Goal: Transaction & Acquisition: Purchase product/service

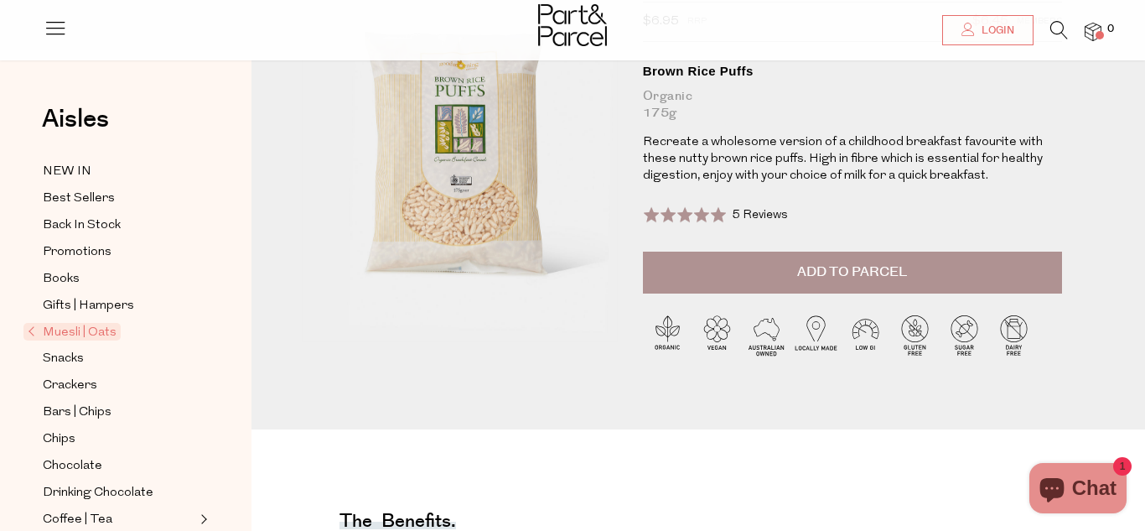
scroll to position [186, 0]
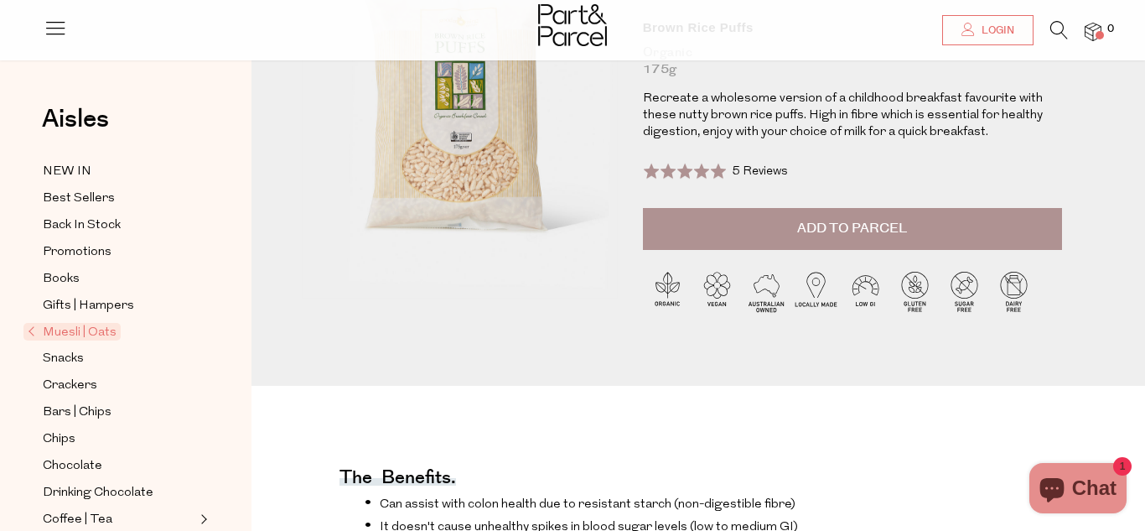
click at [722, 233] on button "Add to Parcel" at bounding box center [852, 229] width 419 height 42
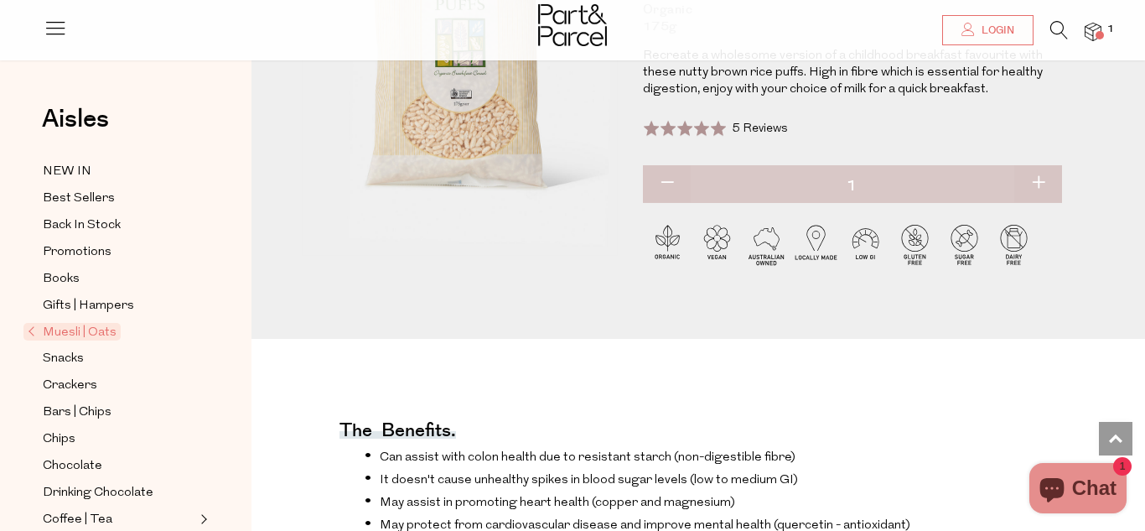
scroll to position [0, 0]
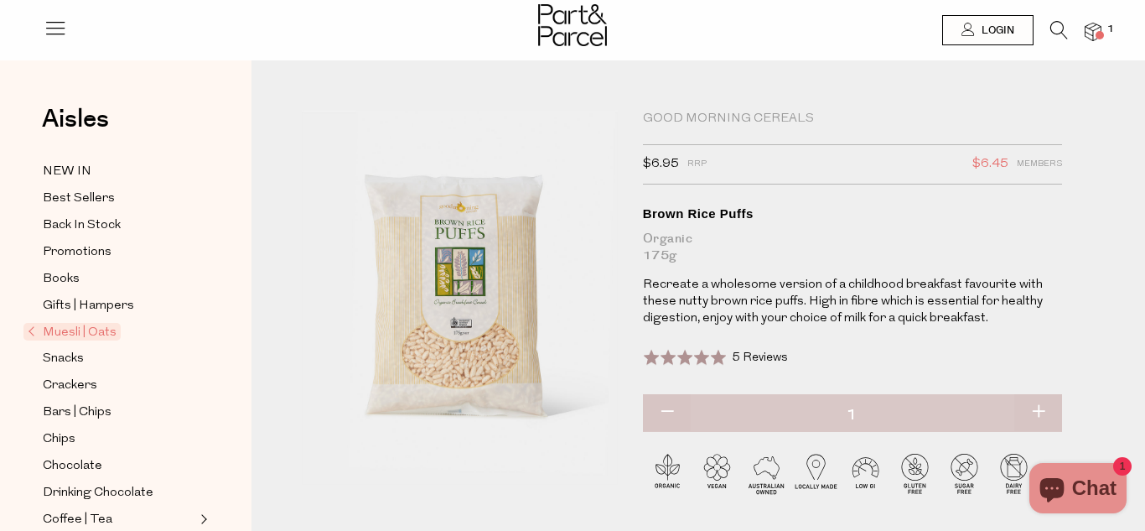
click at [741, 117] on div "Good Morning Cereals" at bounding box center [852, 119] width 419 height 17
click at [92, 329] on span "Muesli | Oats" at bounding box center [71, 332] width 97 height 18
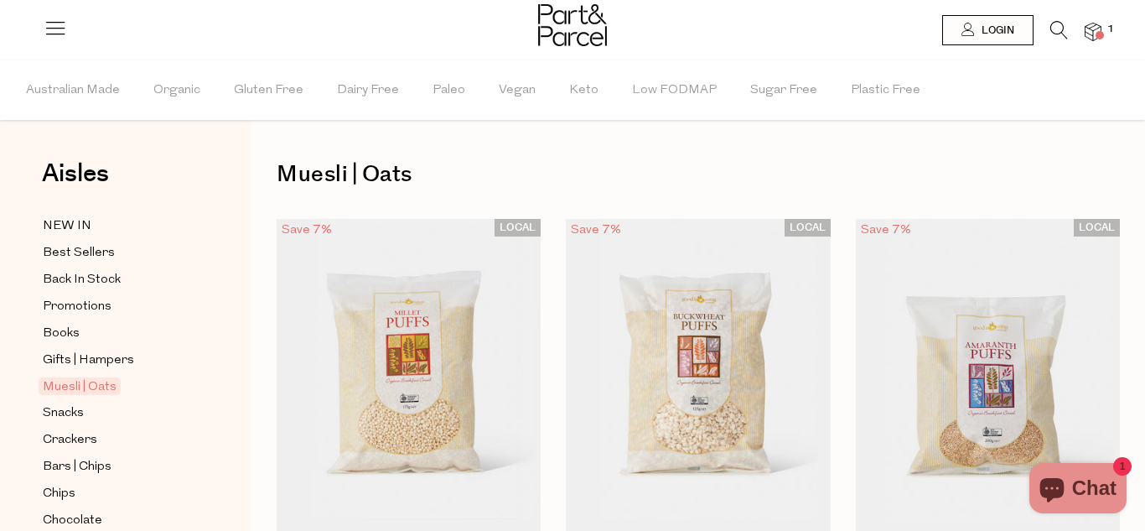
scroll to position [181, 0]
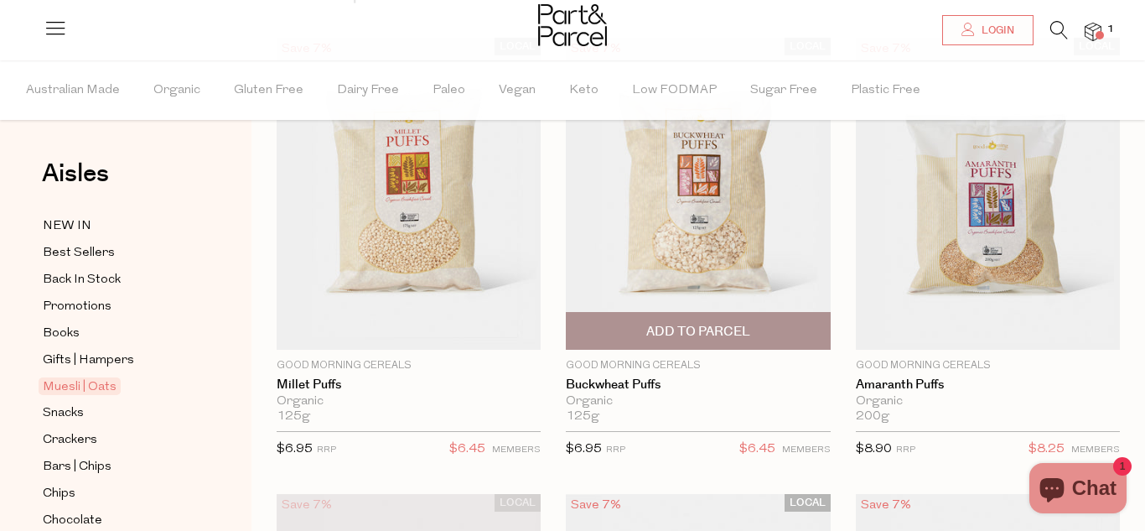
click at [658, 336] on span "Add To Parcel" at bounding box center [698, 332] width 104 height 18
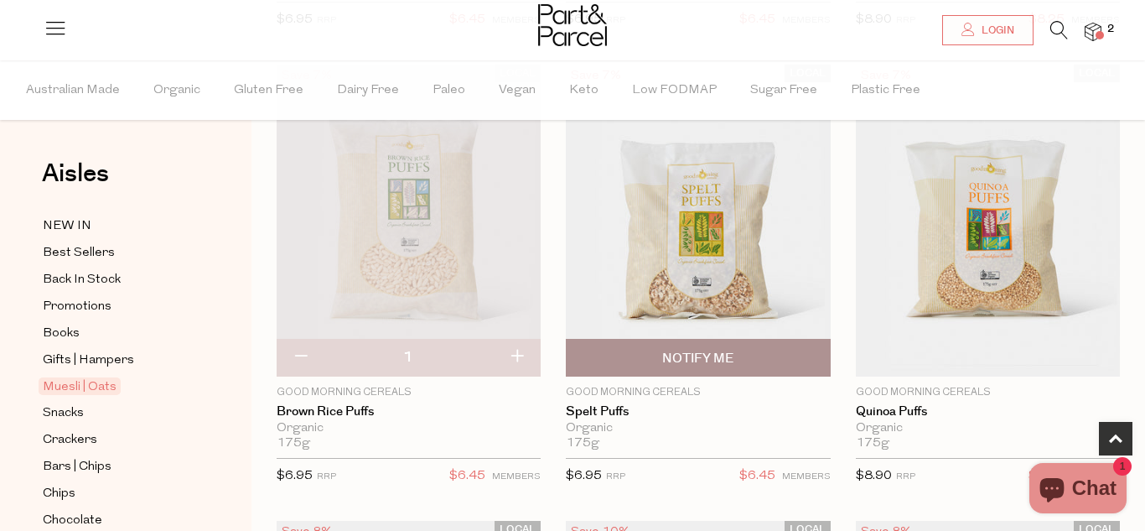
scroll to position [614, 0]
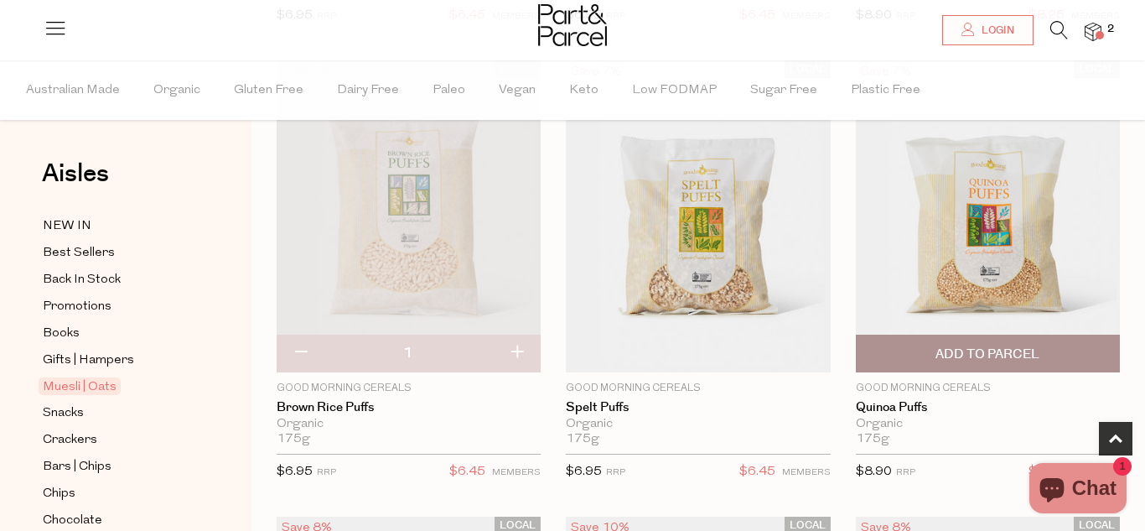
click at [939, 355] on span "Add To Parcel" at bounding box center [987, 354] width 104 height 18
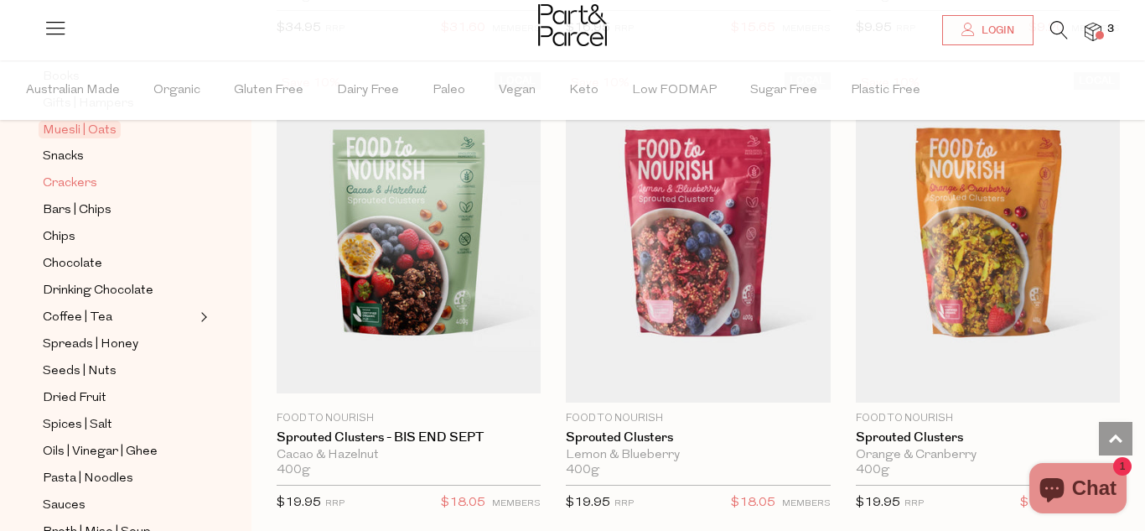
scroll to position [261, 0]
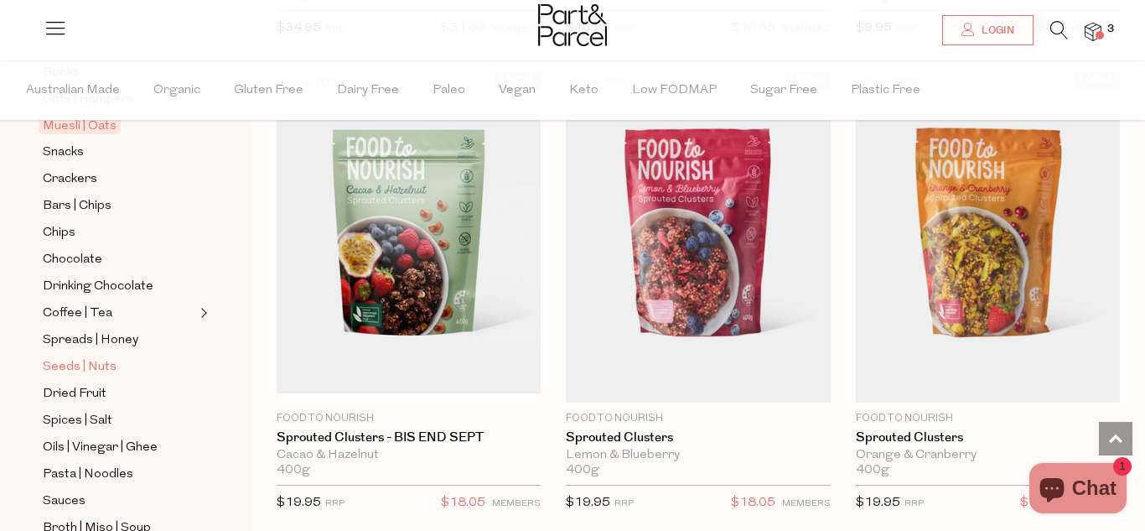
click at [78, 365] on span "Seeds | Nuts" at bounding box center [80, 367] width 74 height 20
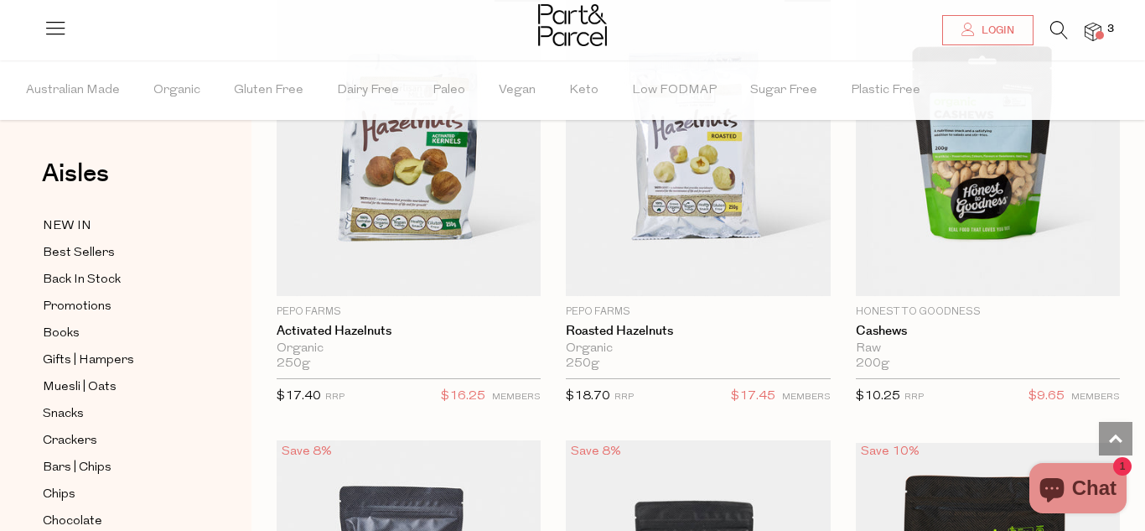
scroll to position [3610, 0]
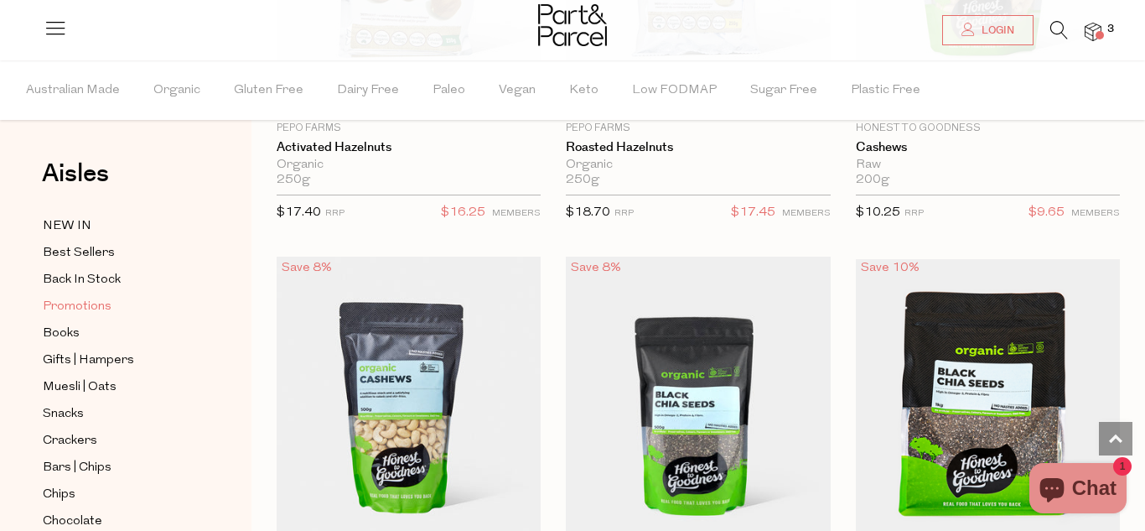
click at [77, 305] on span "Promotions" at bounding box center [77, 307] width 69 height 20
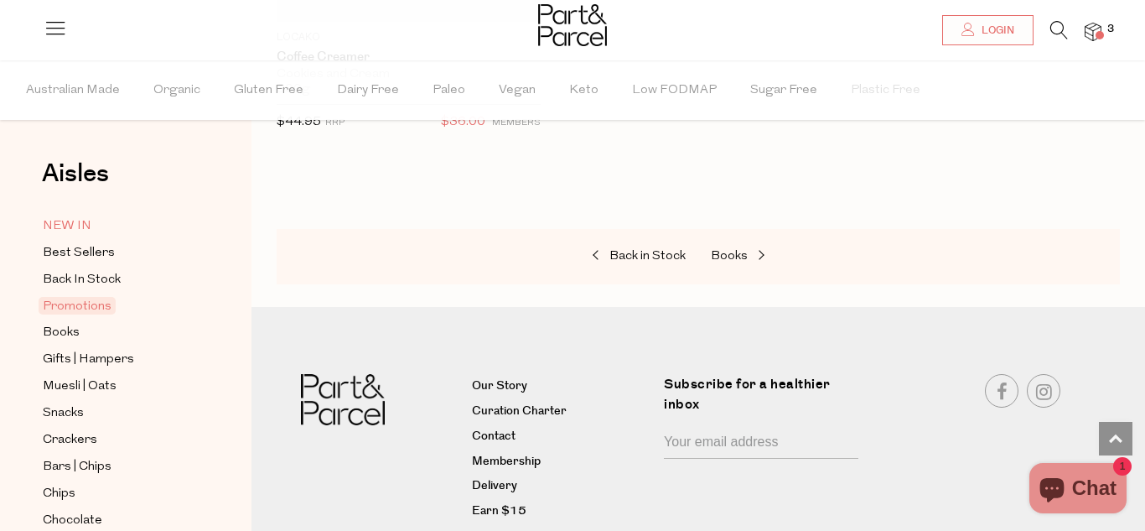
click at [82, 230] on span "NEW IN" at bounding box center [67, 226] width 49 height 20
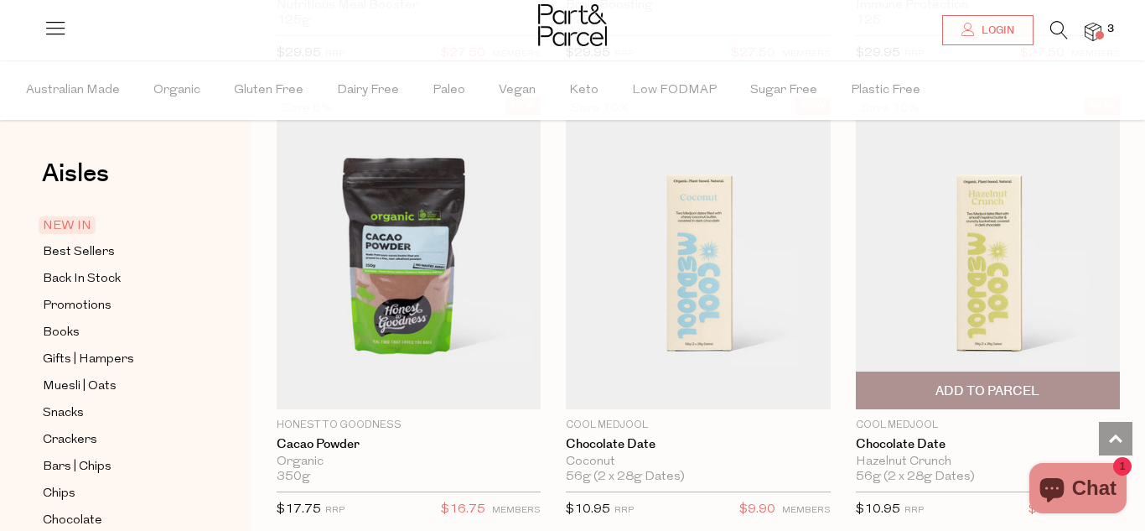
scroll to position [1529, 0]
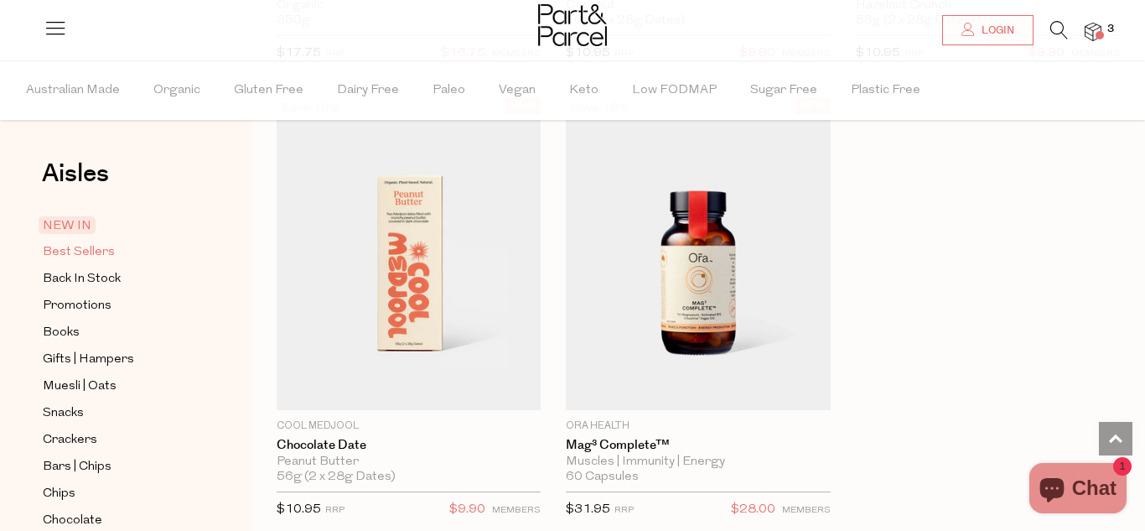
click at [103, 250] on span "Best Sellers" at bounding box center [79, 252] width 72 height 20
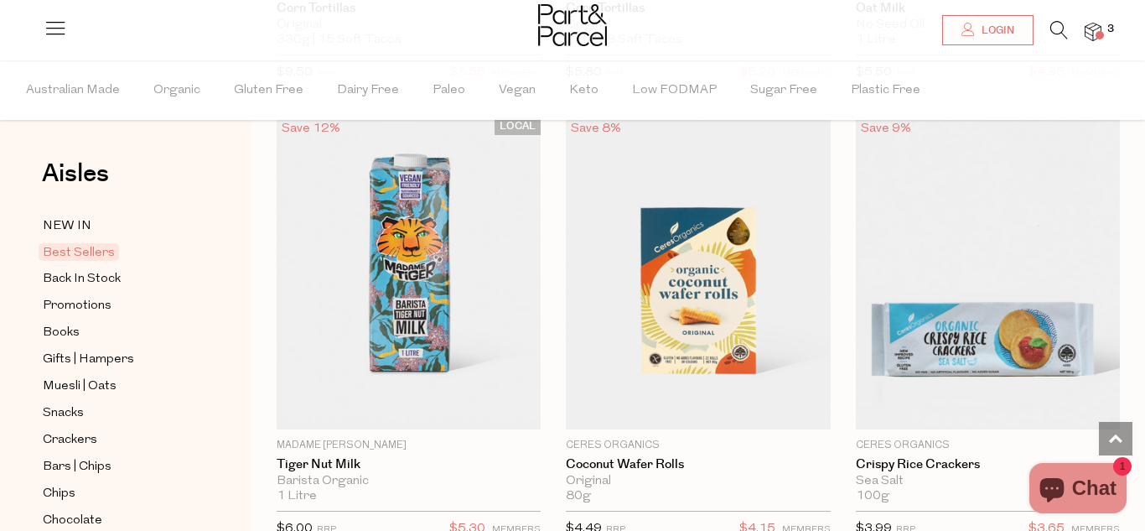
scroll to position [4751, 0]
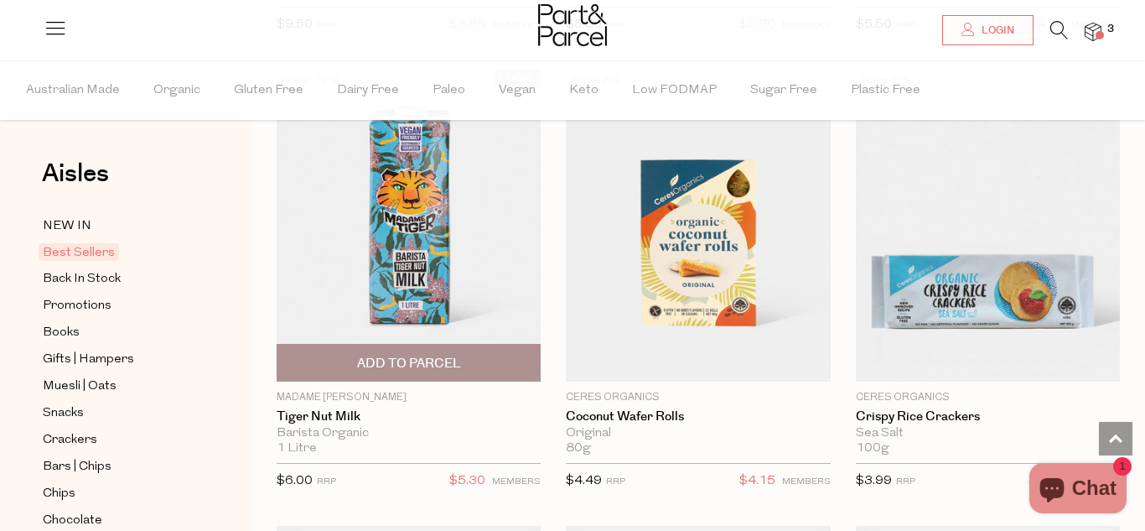
click at [406, 356] on span "Add To Parcel" at bounding box center [409, 364] width 104 height 18
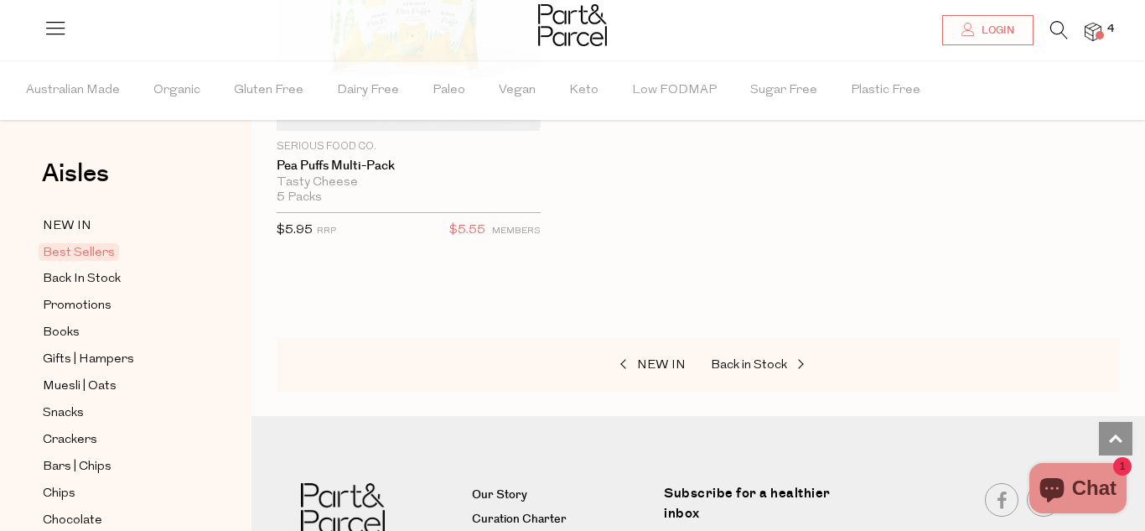
scroll to position [6370, 0]
click at [733, 360] on span "Back in Stock" at bounding box center [749, 364] width 76 height 13
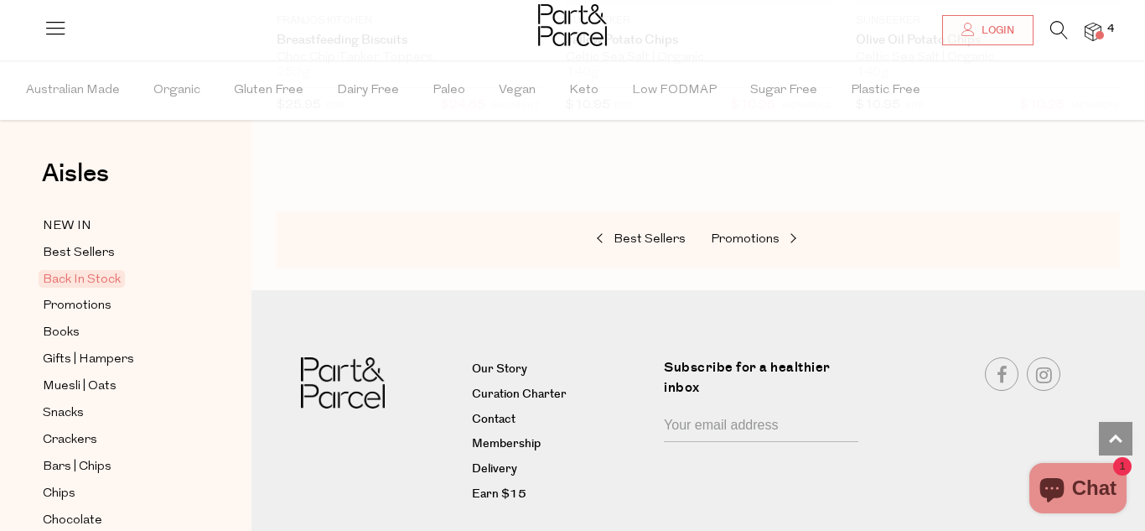
scroll to position [1454, 0]
click at [63, 333] on span "Books" at bounding box center [61, 333] width 37 height 20
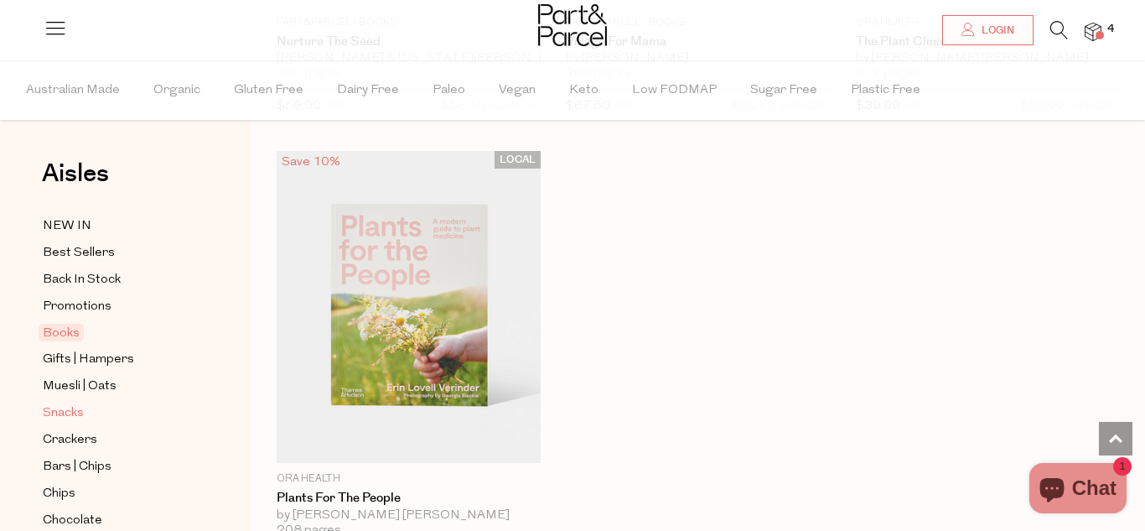
scroll to position [1437, 0]
click at [59, 465] on span "Bars | Chips" at bounding box center [77, 467] width 69 height 20
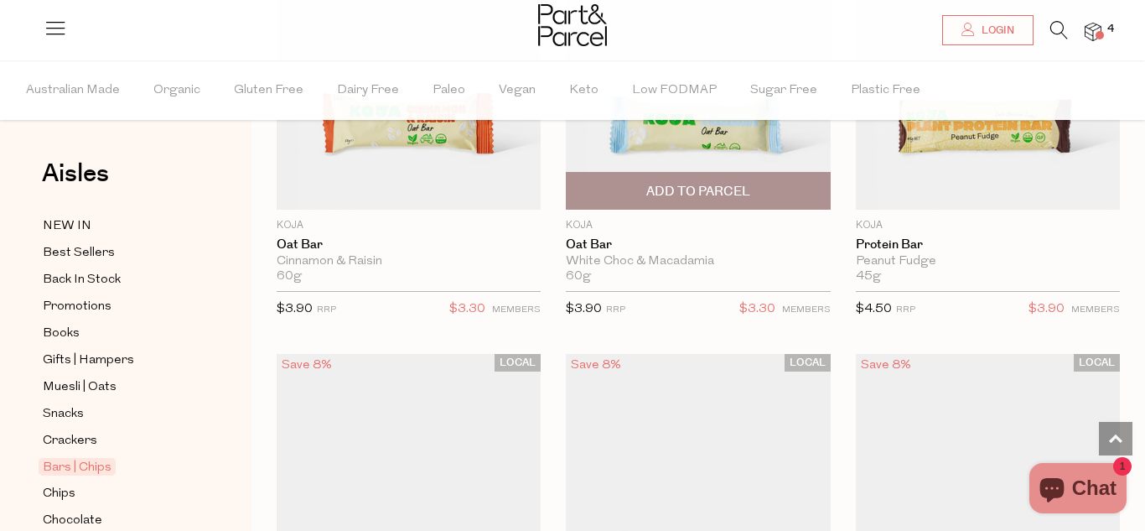
scroll to position [1241, 0]
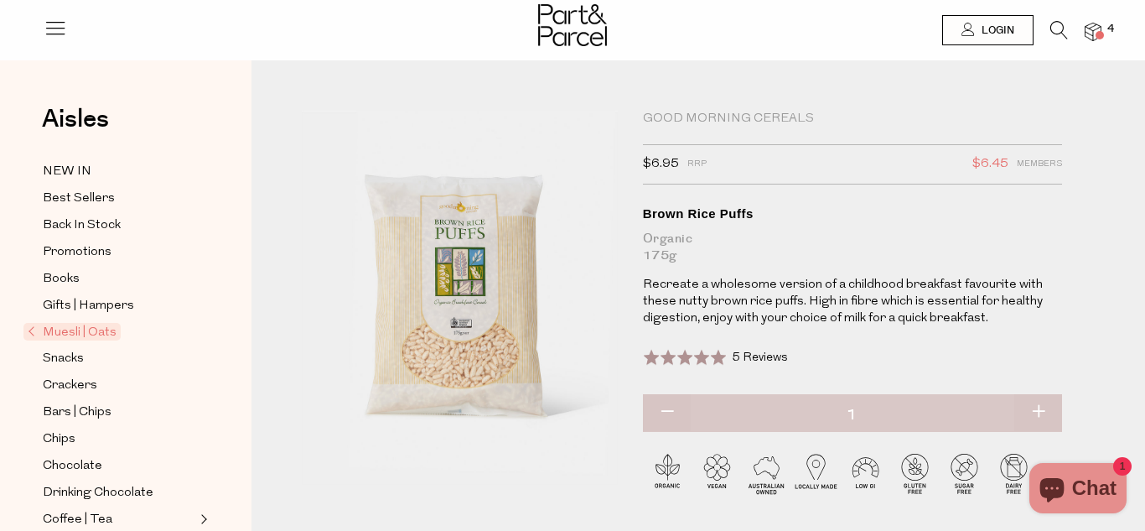
click at [1059, 39] on link at bounding box center [1059, 35] width 18 height 18
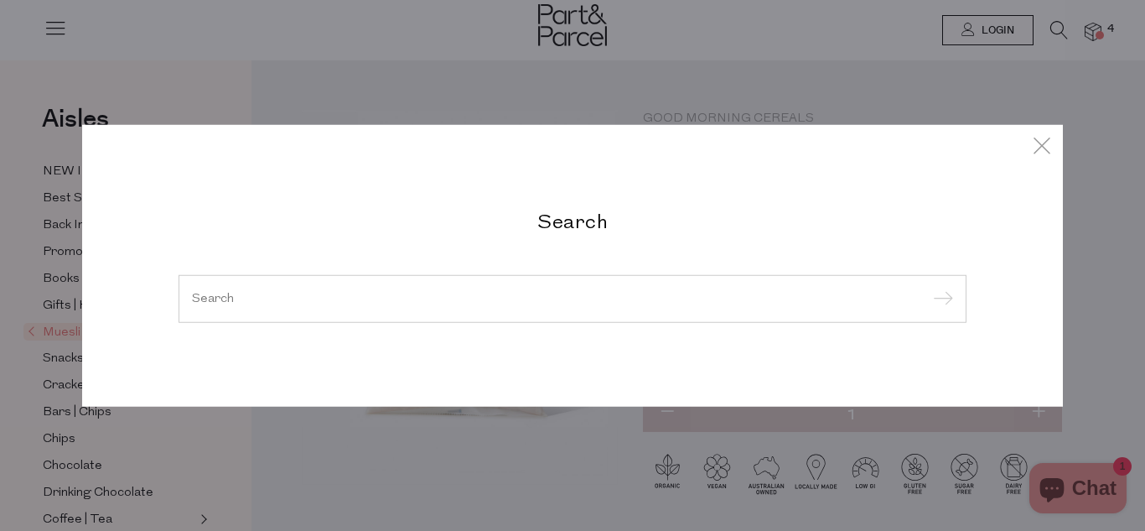
type input "u"
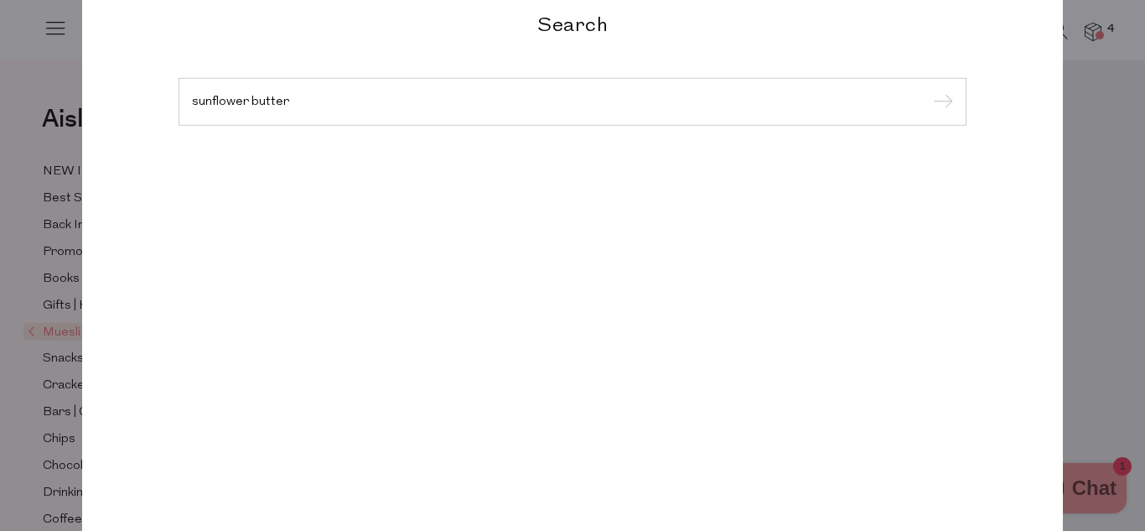
type input "sunflower butter"
click at [928, 90] on input "submit" at bounding box center [940, 102] width 25 height 25
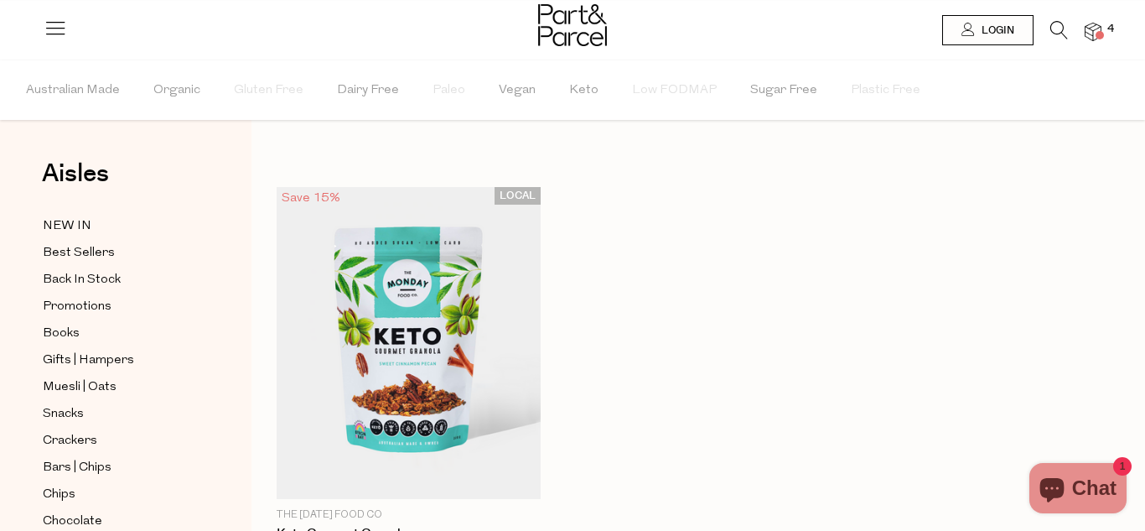
click at [1050, 30] on icon at bounding box center [1059, 30] width 18 height 18
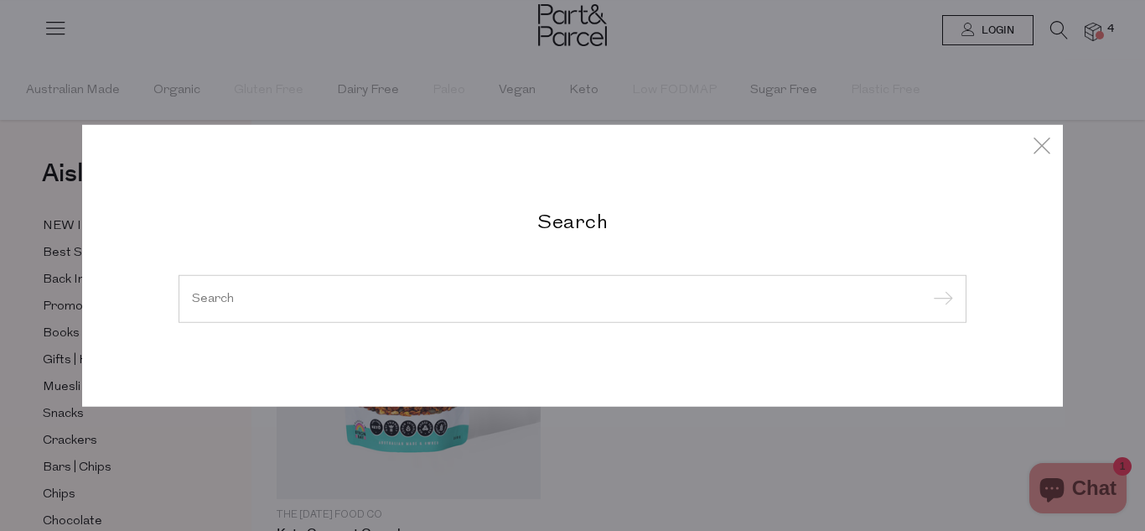
type input "a"
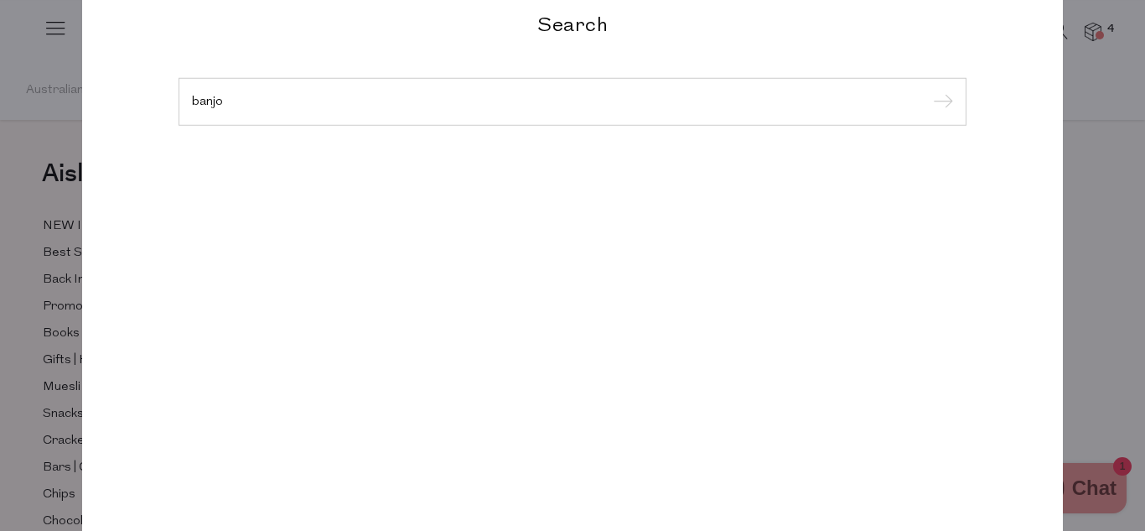
type input "banjo"
click at [928, 90] on input "submit" at bounding box center [940, 102] width 25 height 25
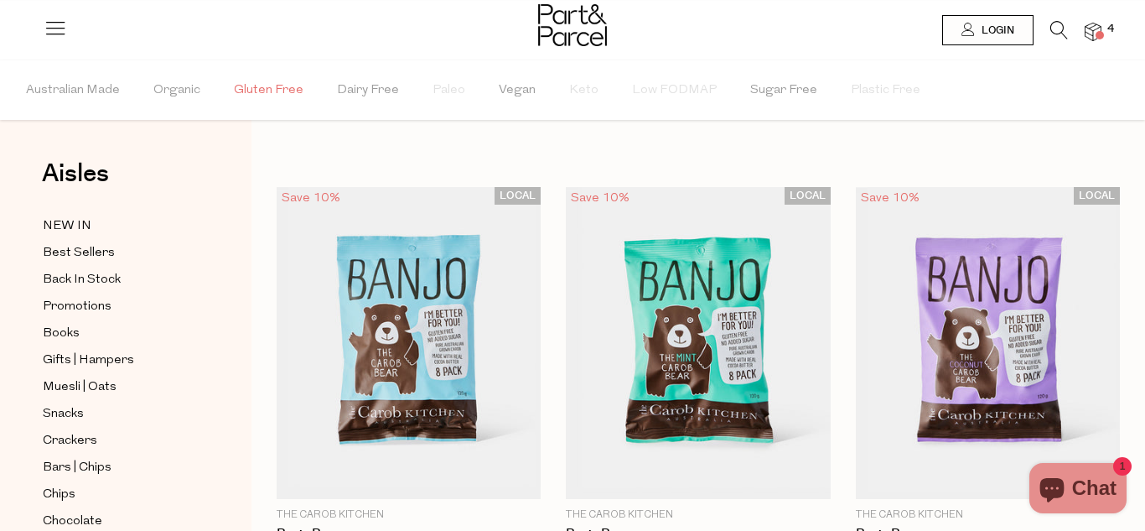
click at [279, 93] on span "Gluten Free" at bounding box center [269, 90] width 70 height 59
click at [583, 44] on img at bounding box center [572, 25] width 69 height 42
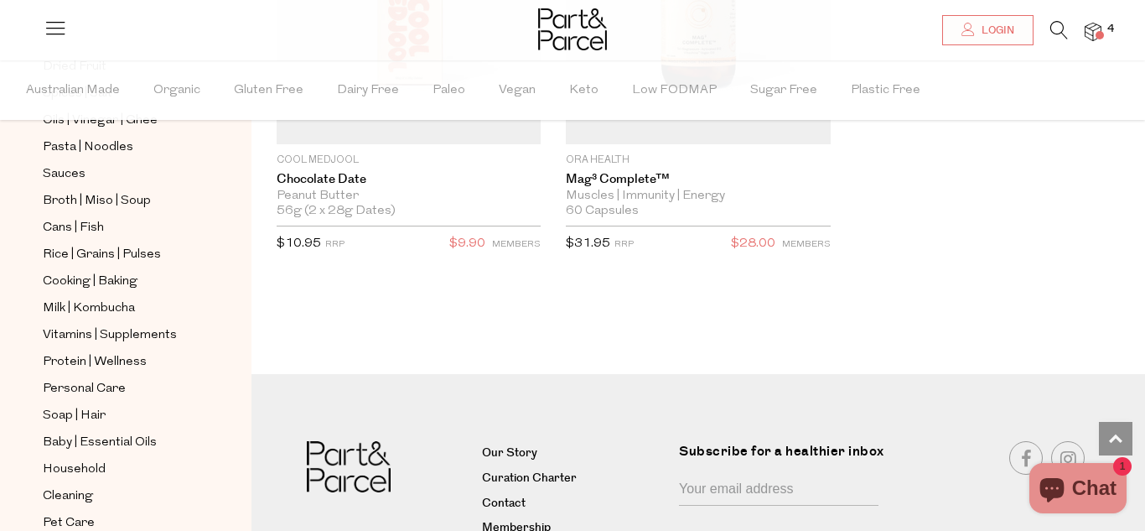
scroll to position [595, 0]
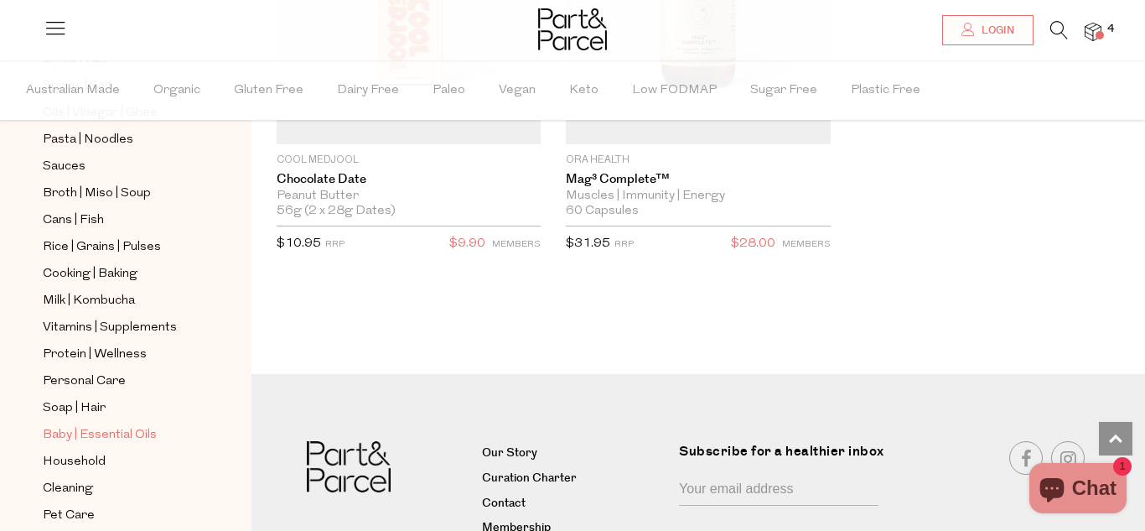
click at [80, 434] on span "Baby | Essential Oils" at bounding box center [100, 435] width 114 height 20
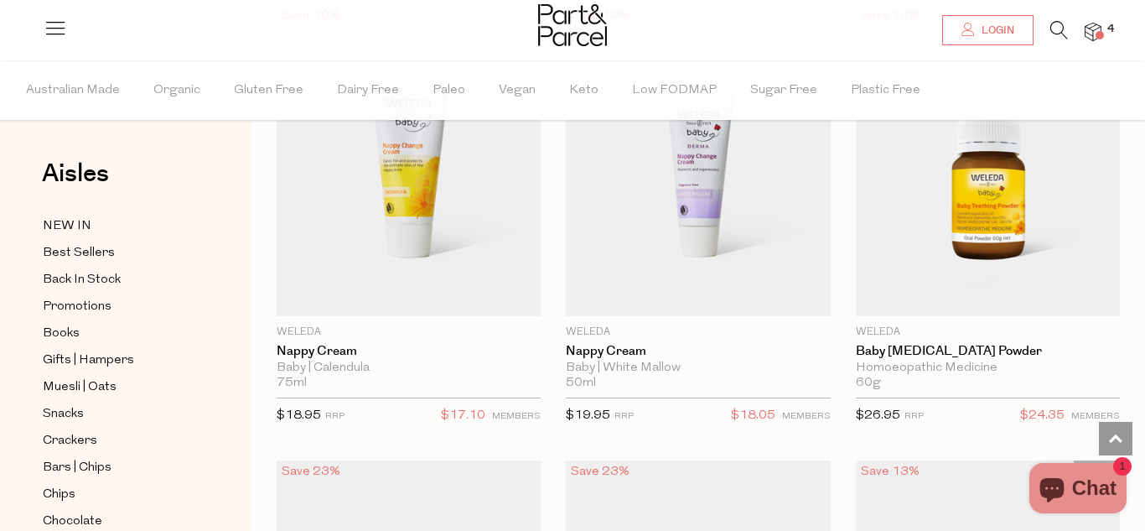
scroll to position [1130, 0]
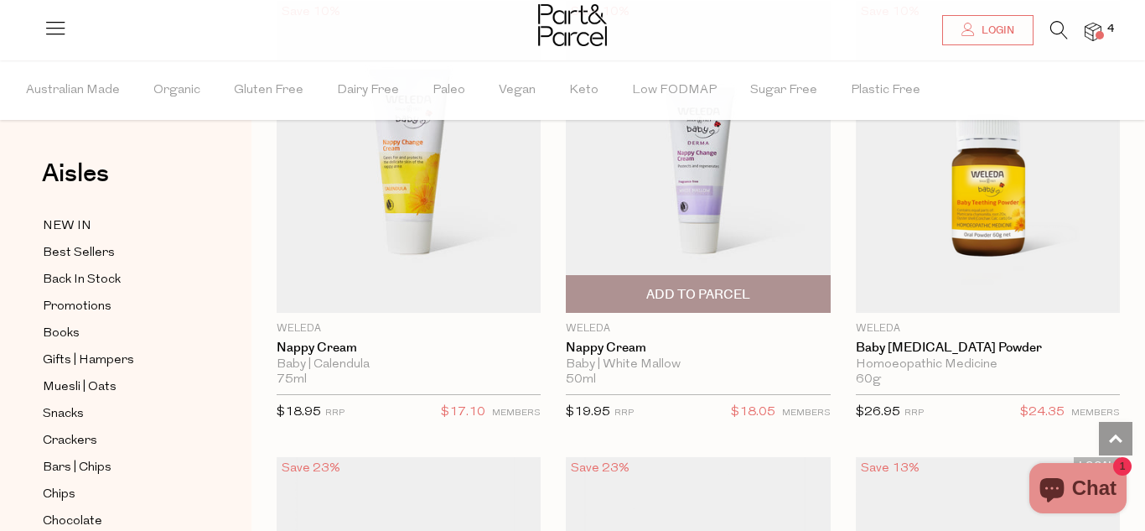
click at [729, 291] on span "Add To Parcel" at bounding box center [698, 295] width 104 height 18
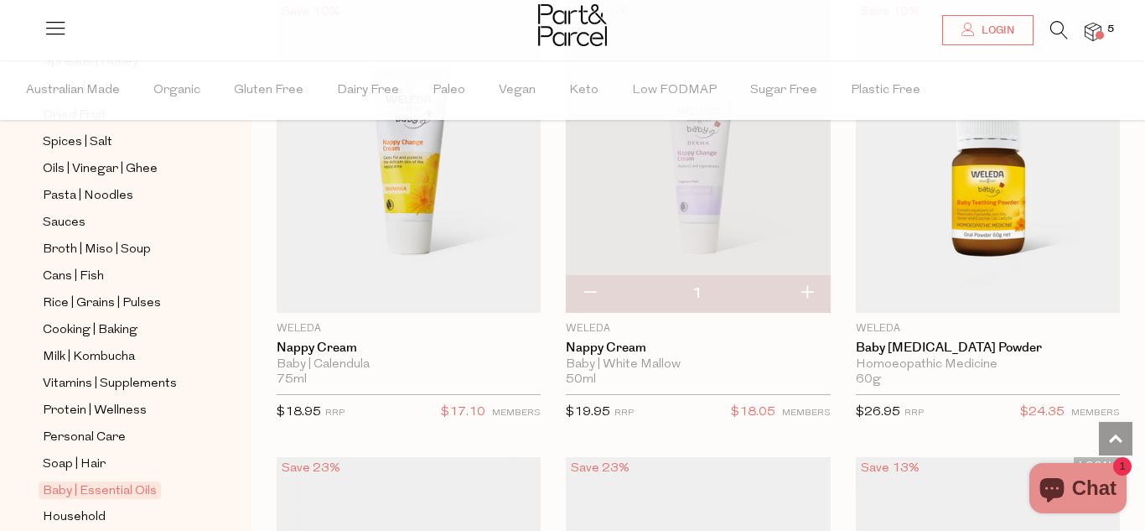
scroll to position [542, 0]
click at [111, 193] on span "Pasta | Noodles" at bounding box center [88, 194] width 91 height 20
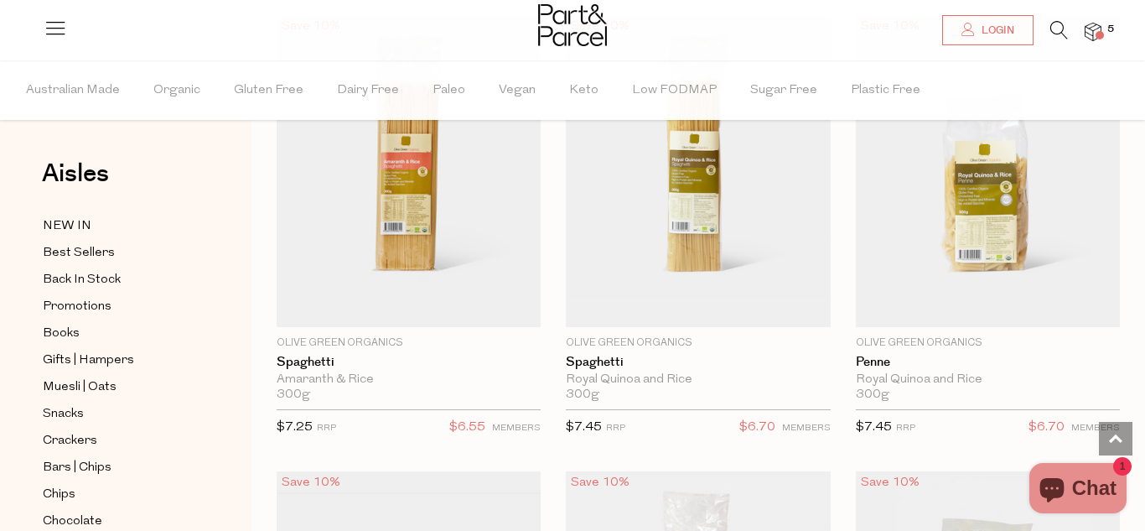
scroll to position [2031, 0]
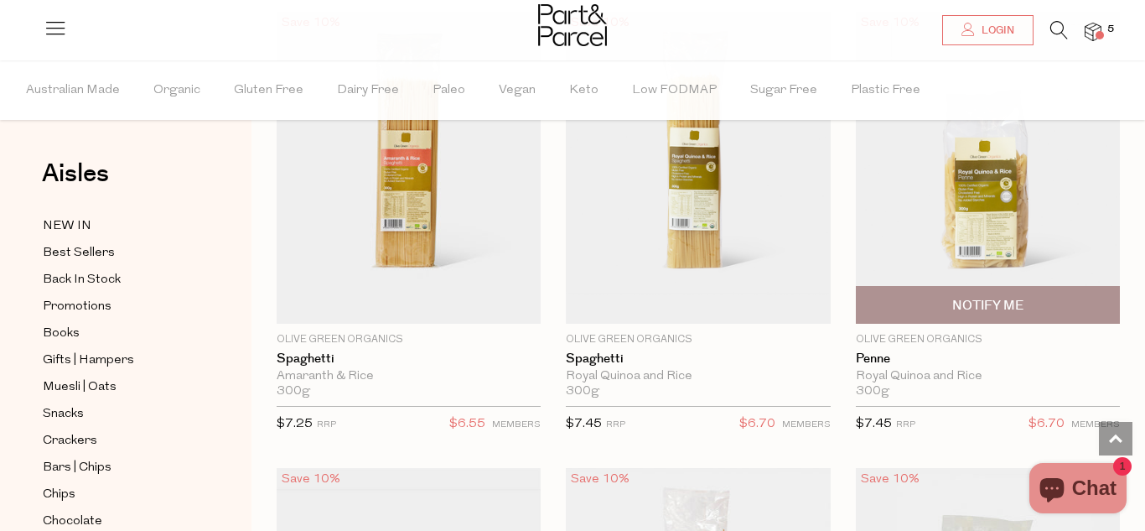
click at [977, 314] on span "Notify Me" at bounding box center [988, 305] width 254 height 36
type input "Notify when available"
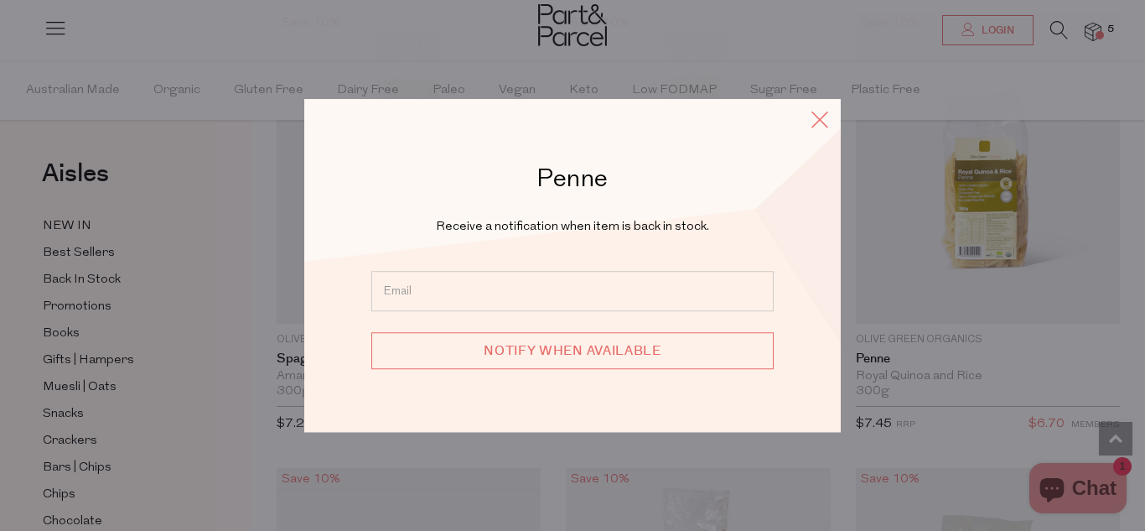
click at [817, 122] on icon at bounding box center [819, 119] width 25 height 24
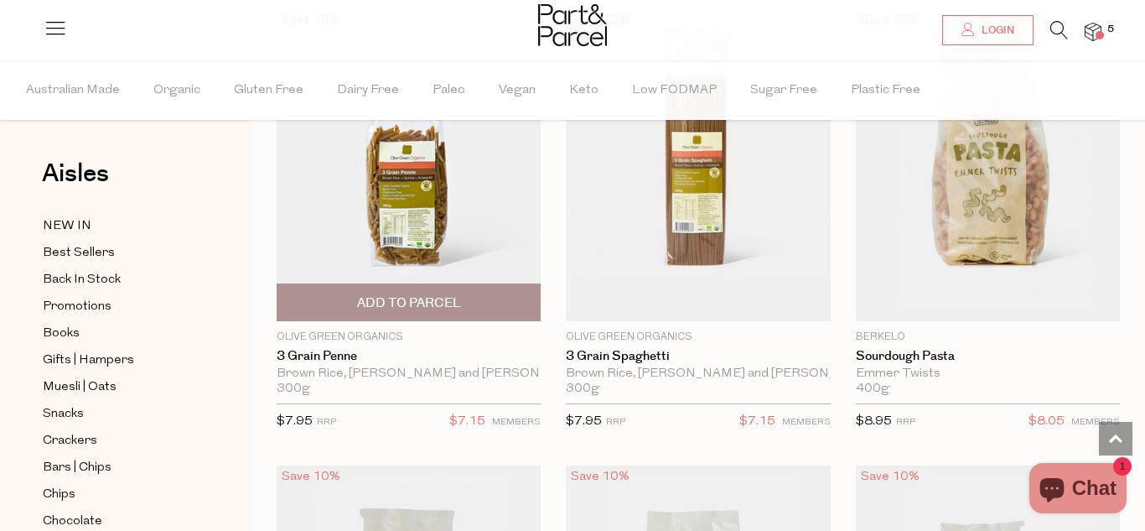
scroll to position [2488, 0]
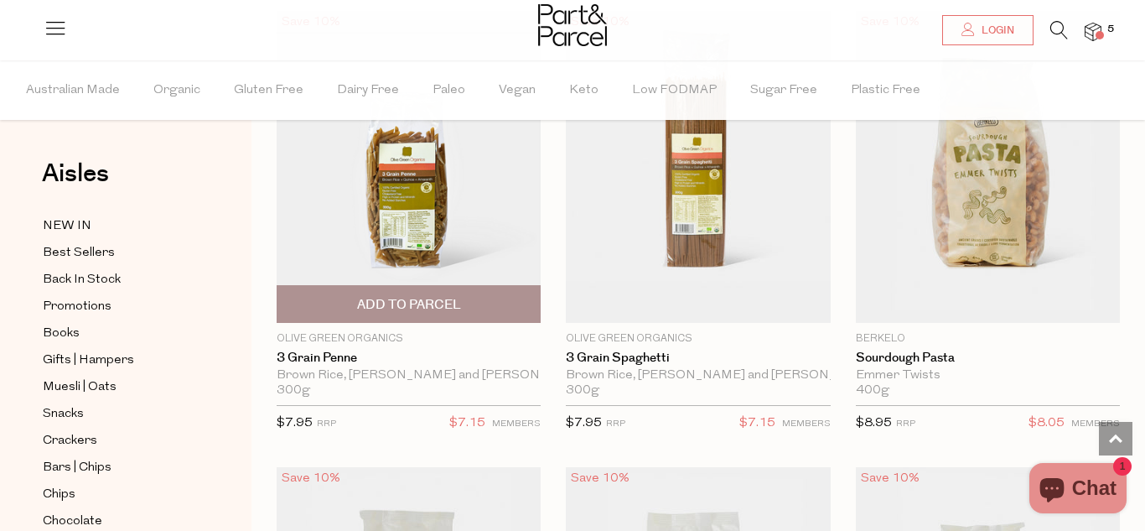
click at [489, 208] on img at bounding box center [409, 167] width 264 height 312
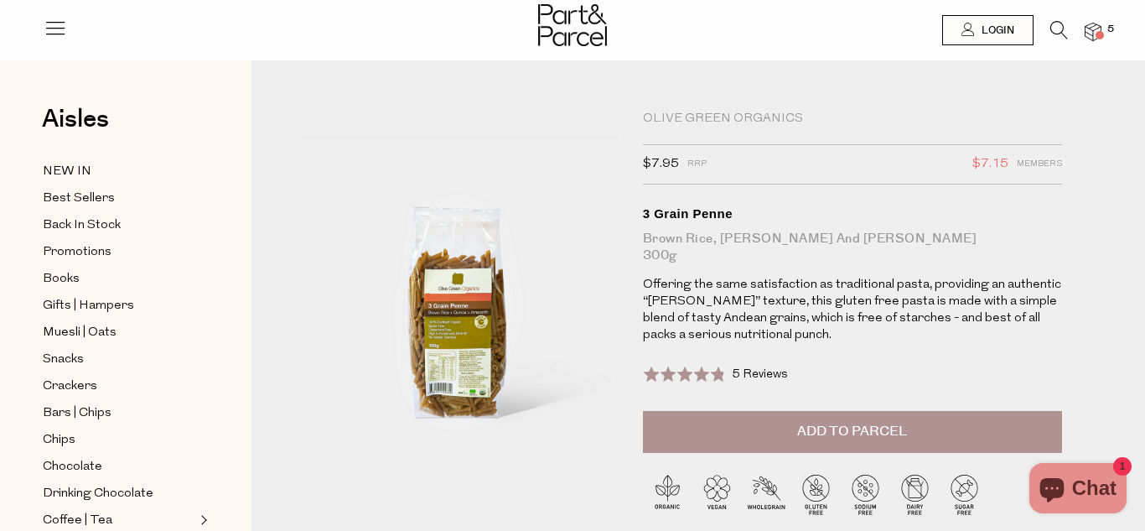
click at [888, 427] on span "Add to Parcel" at bounding box center [852, 431] width 110 height 19
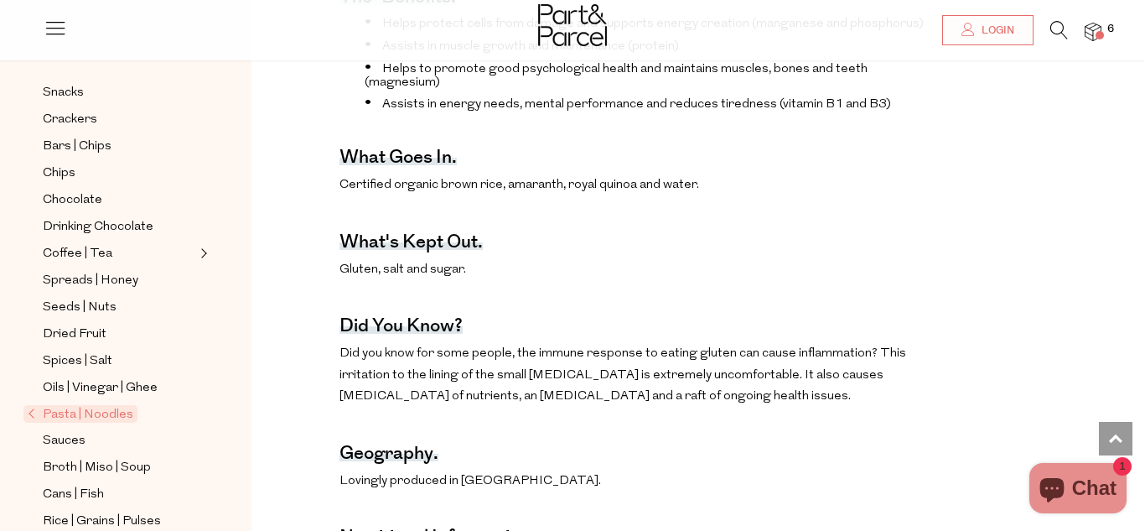
scroll to position [284, 0]
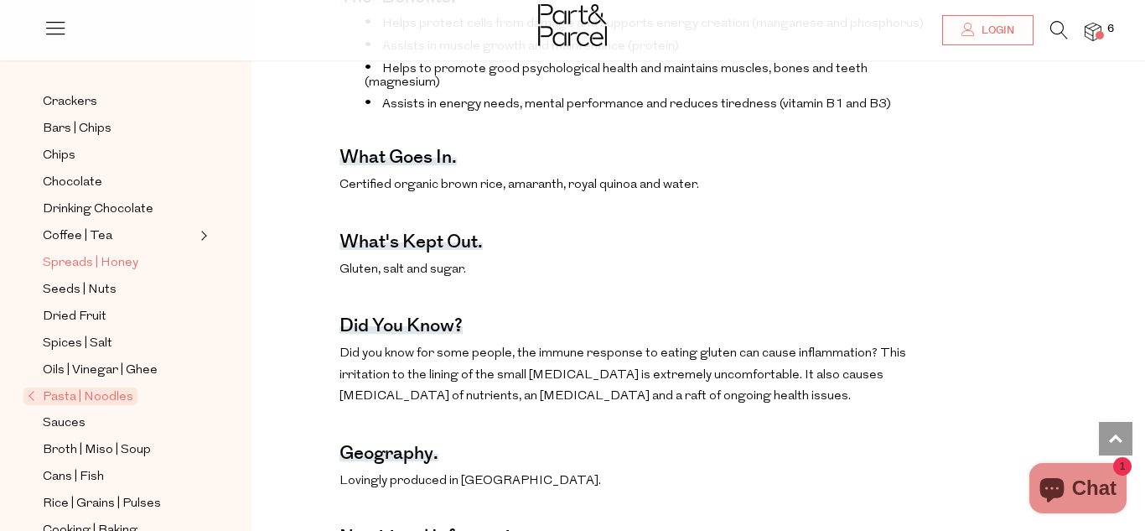
click at [88, 264] on span "Spreads | Honey" at bounding box center [91, 263] width 96 height 20
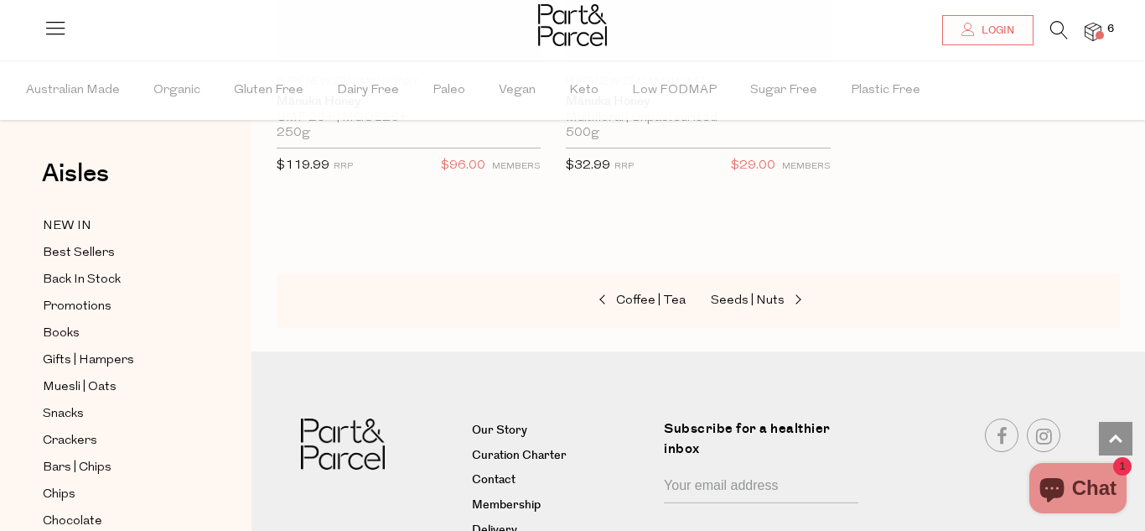
scroll to position [7449, 0]
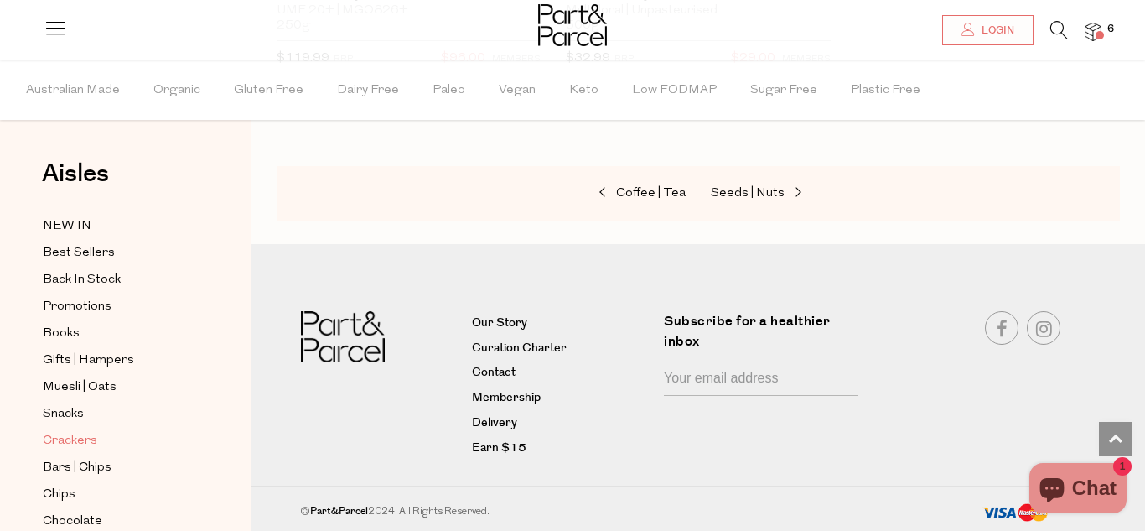
click at [74, 445] on span "Crackers" at bounding box center [70, 441] width 54 height 20
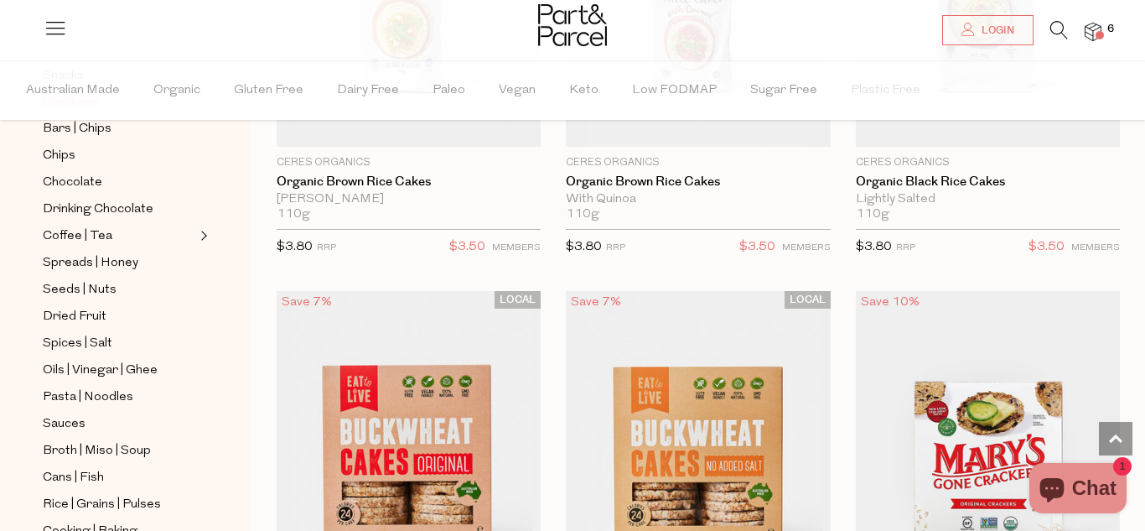
scroll to position [339, 0]
click at [92, 185] on span "Chocolate" at bounding box center [73, 182] width 60 height 20
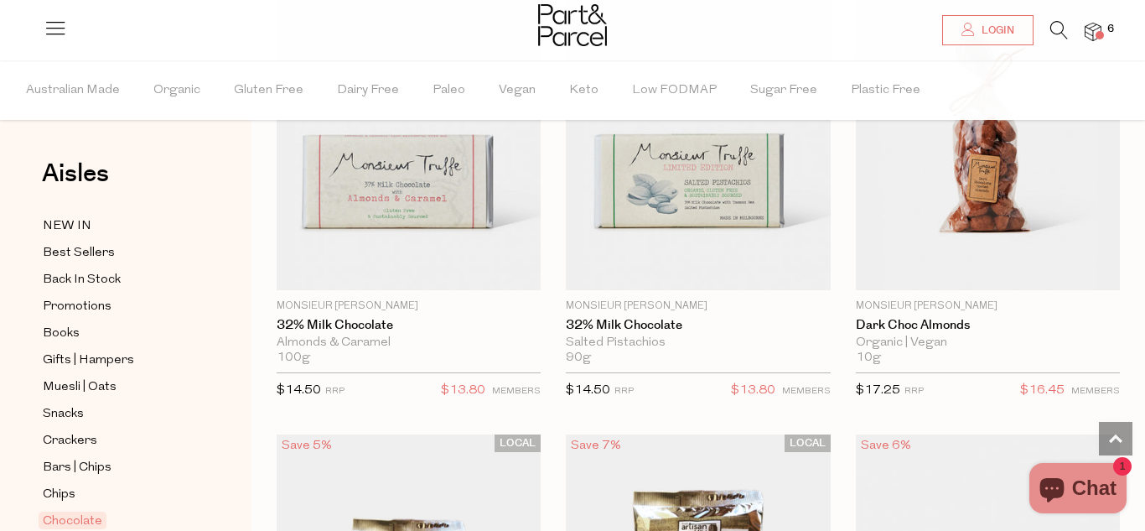
scroll to position [5344, 0]
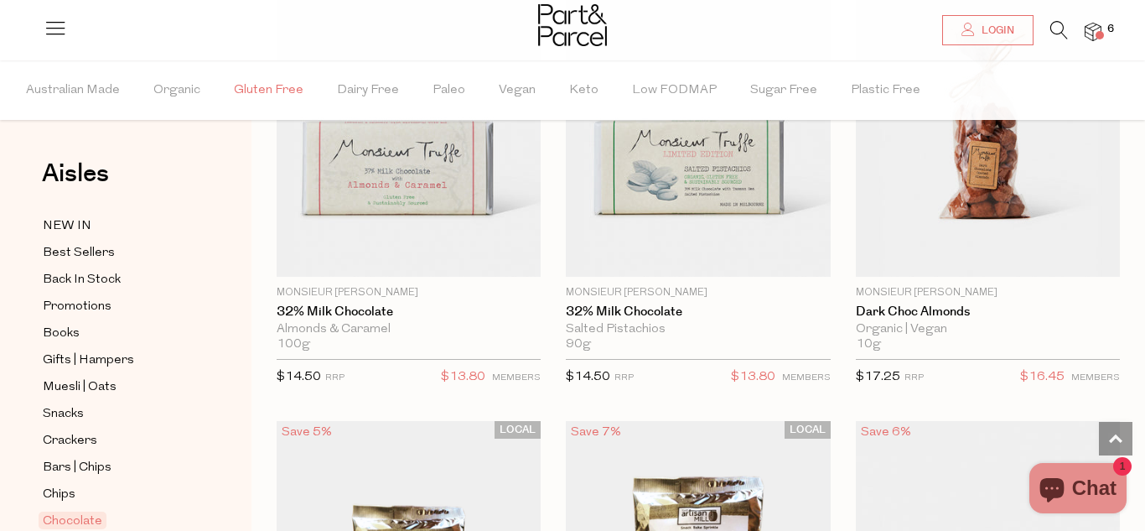
click at [238, 82] on span "Gluten Free" at bounding box center [269, 90] width 70 height 59
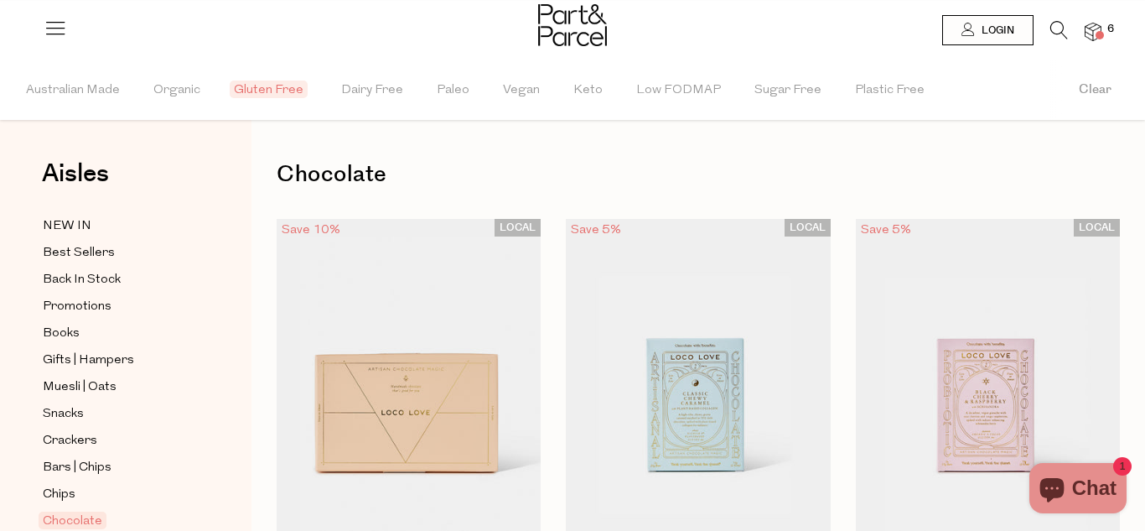
click at [573, 18] on img at bounding box center [572, 25] width 69 height 42
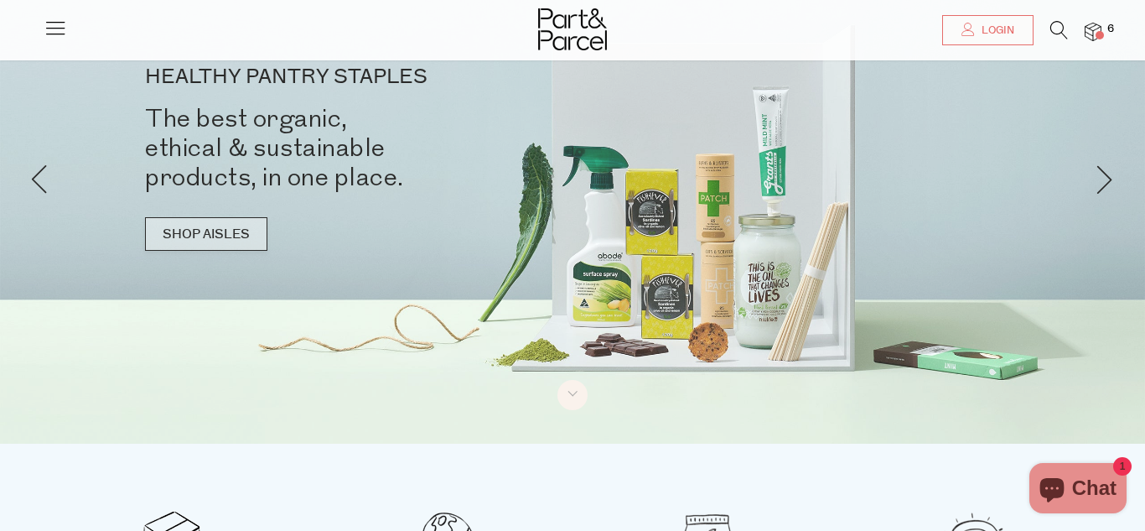
click at [217, 246] on link "SHOP AISLES" at bounding box center [206, 234] width 122 height 34
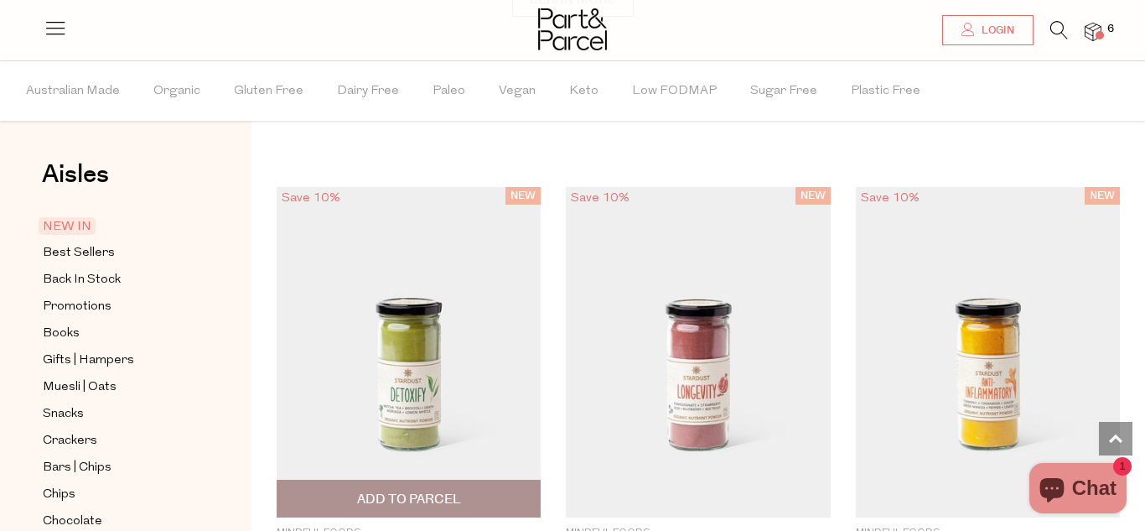
scroll to position [1194, 0]
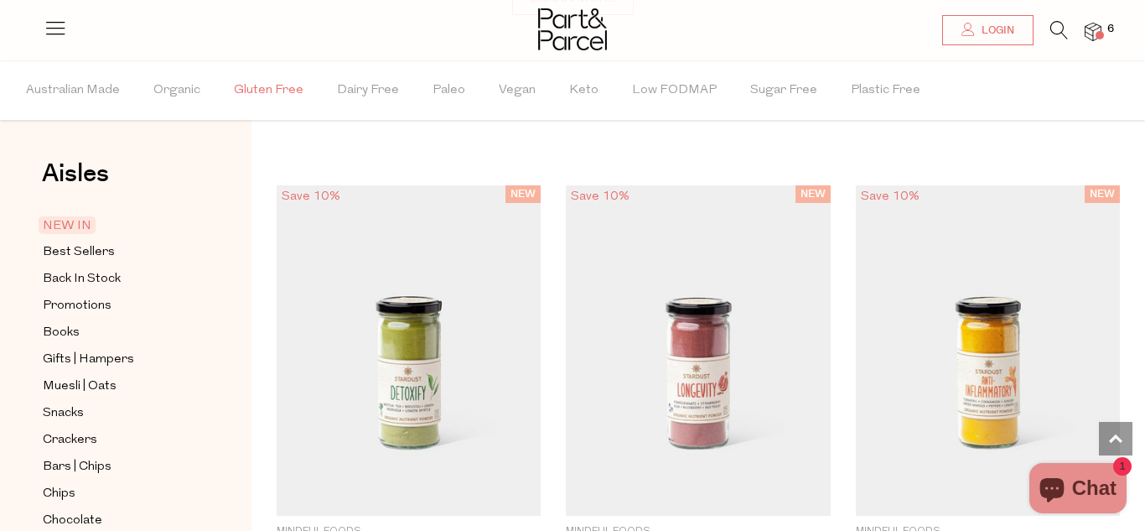
click at [292, 98] on span "Gluten Free" at bounding box center [269, 90] width 70 height 59
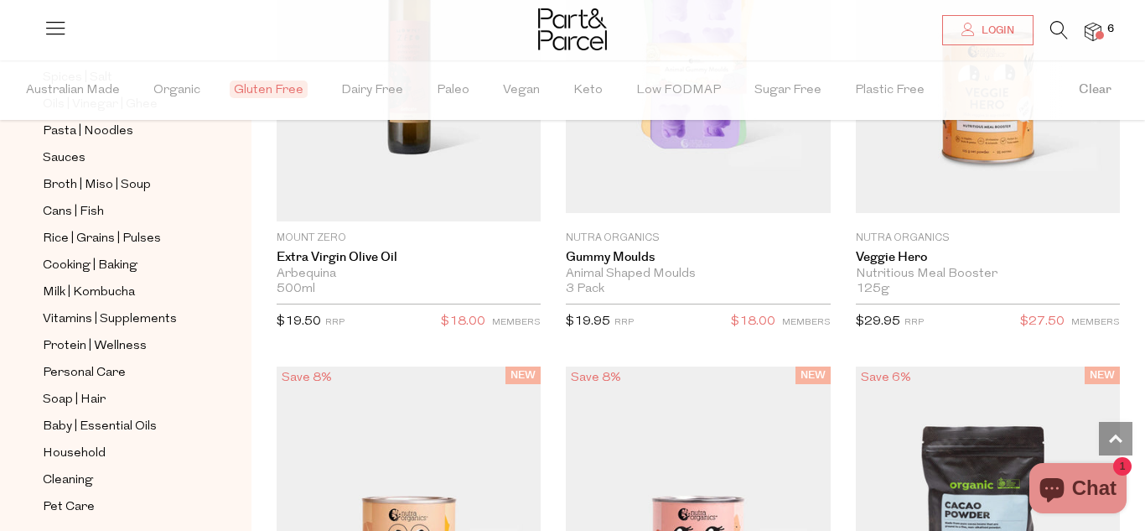
scroll to position [605, 0]
click at [106, 343] on span "Protein | Wellness" at bounding box center [95, 344] width 104 height 20
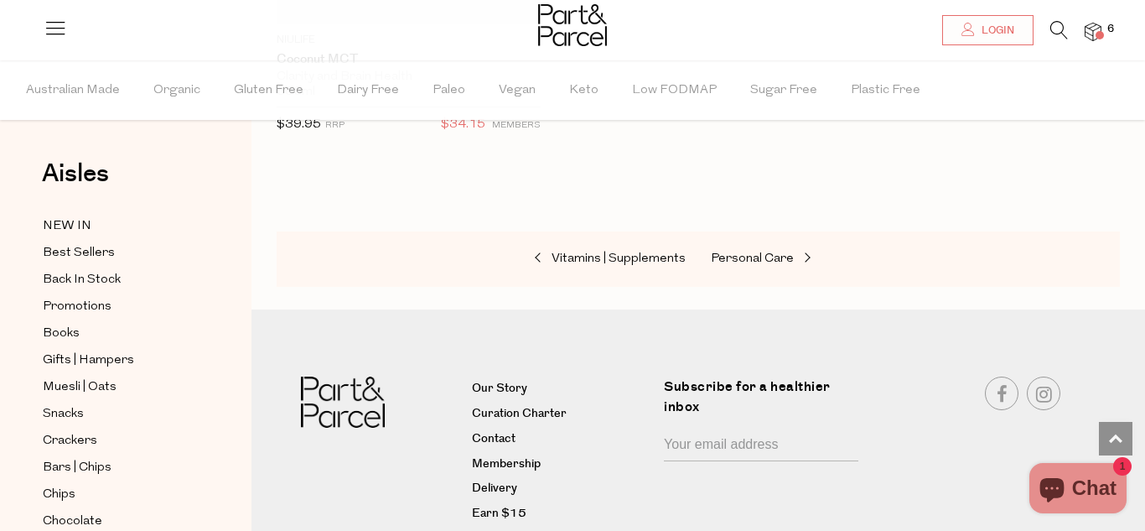
scroll to position [12881, 0]
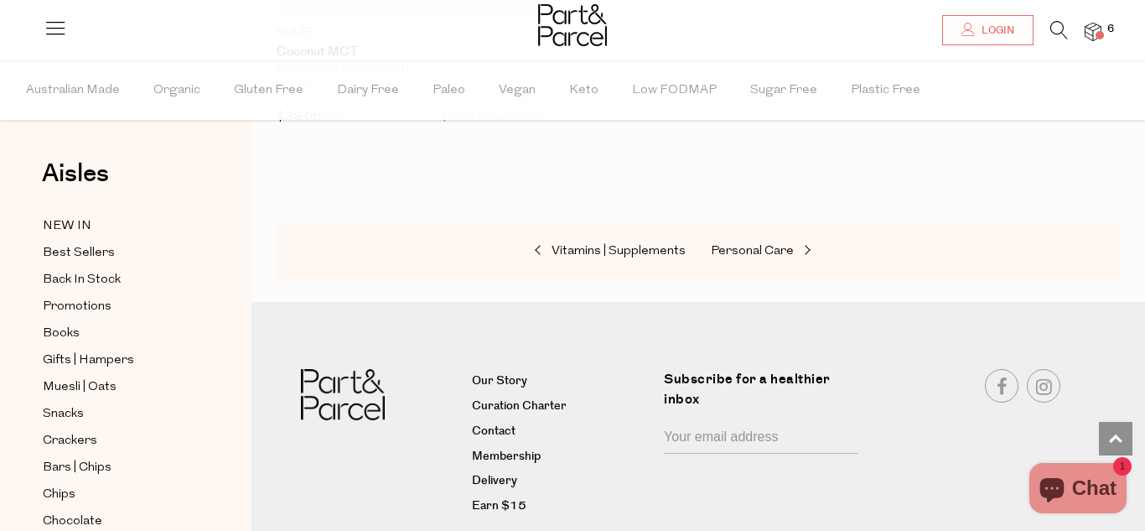
click at [1060, 27] on icon at bounding box center [1059, 30] width 18 height 18
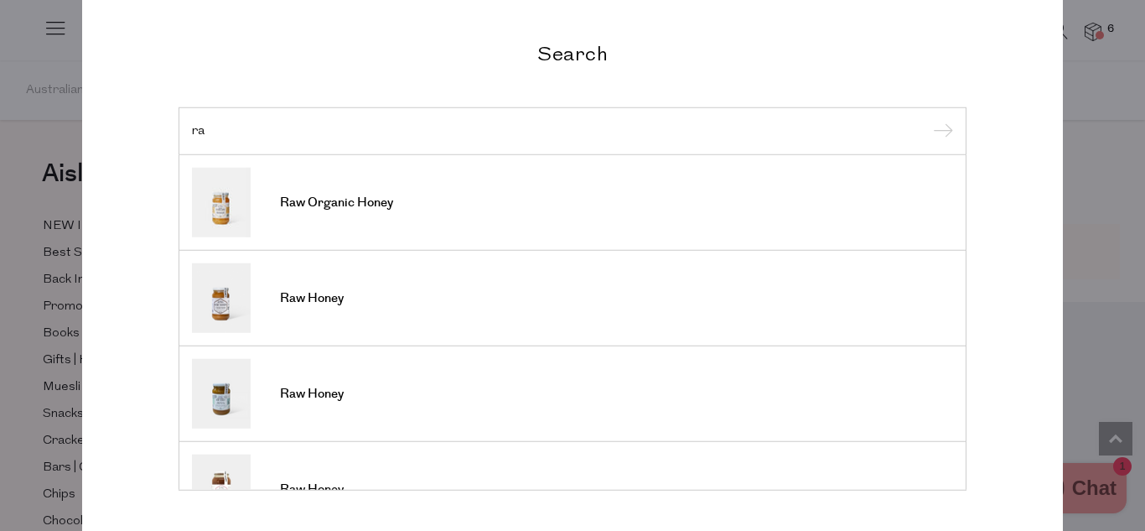
type input "r"
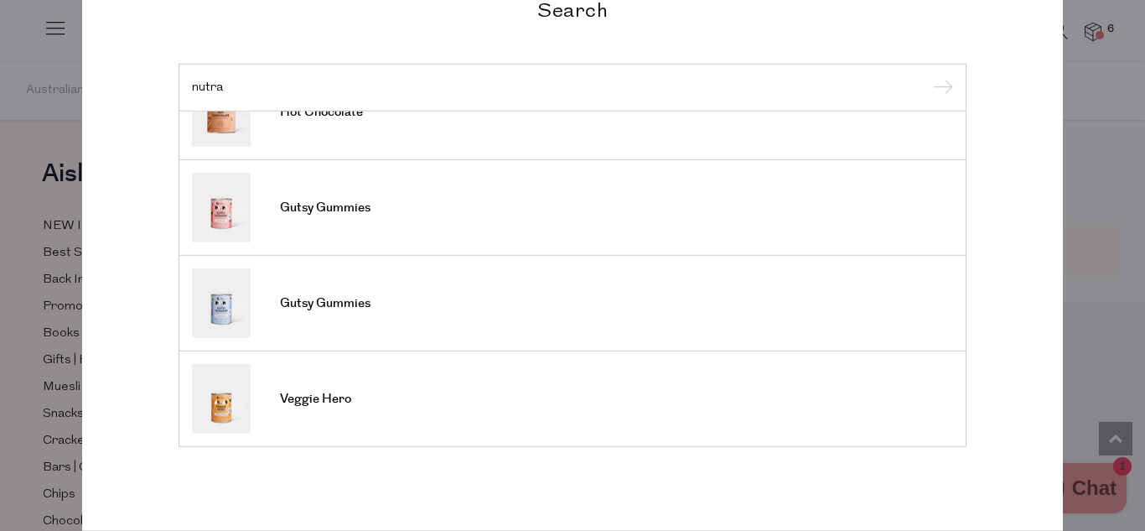
scroll to position [0, 0]
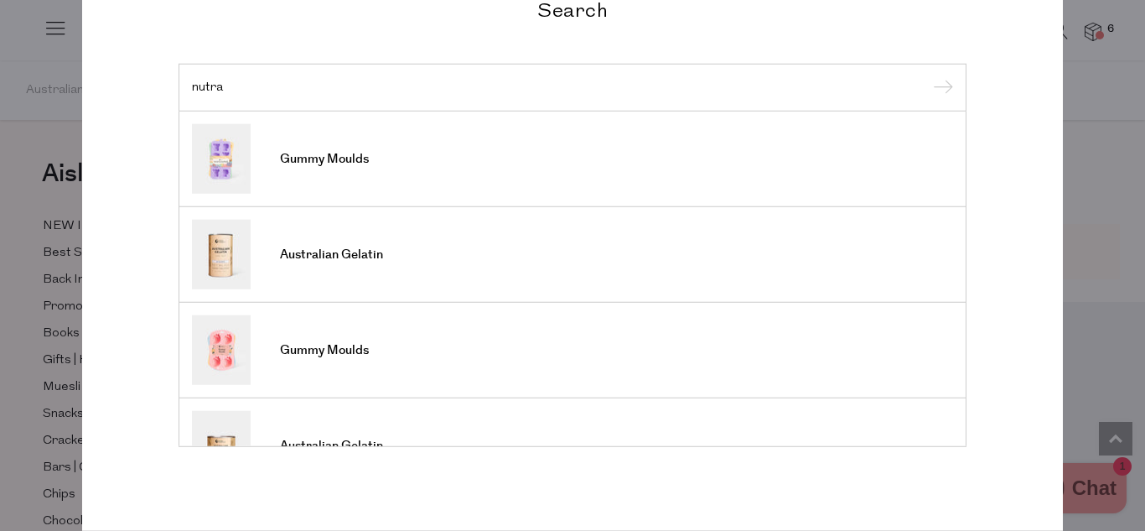
type input "nutra"
